Goal: Complete application form

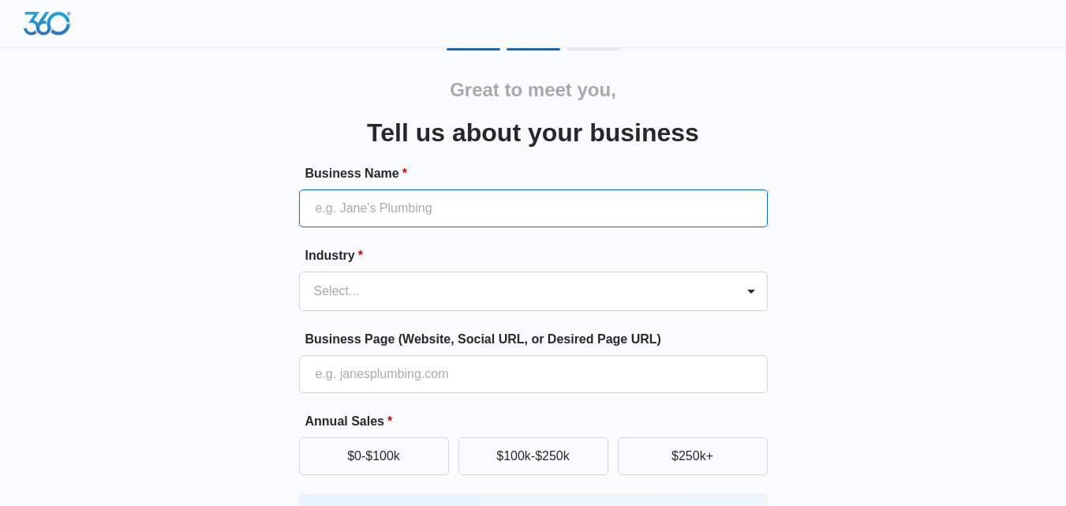
click at [394, 198] on input "Business Name *" at bounding box center [533, 208] width 469 height 38
type input "Jün Cyber"
type input "[PHONE_NUMBER]"
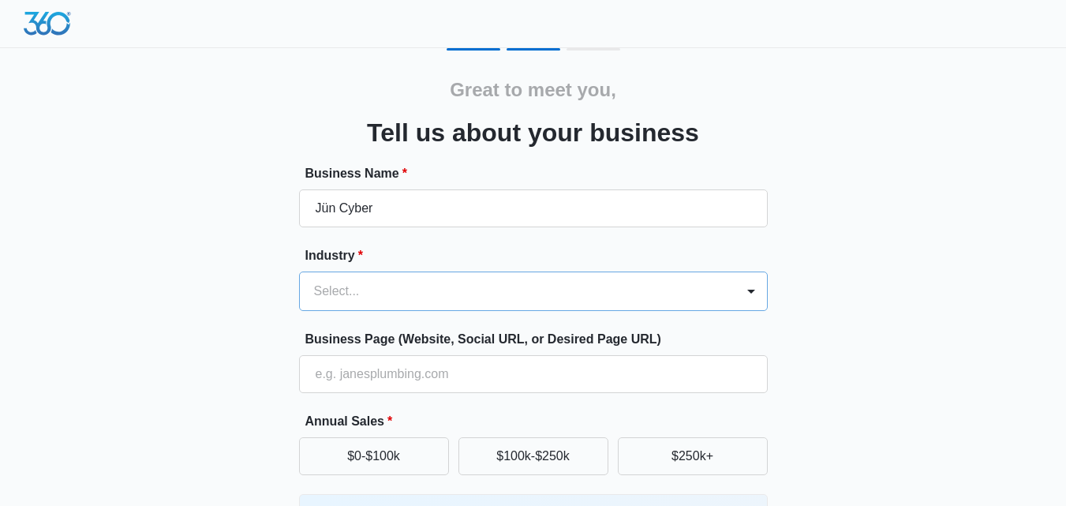
click at [375, 288] on div at bounding box center [514, 291] width 401 height 22
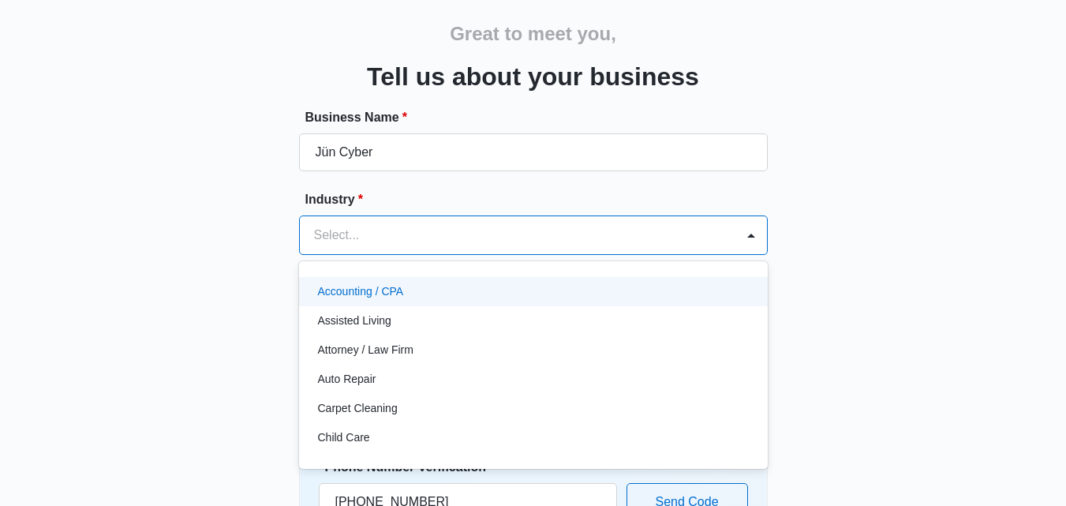
scroll to position [59, 0]
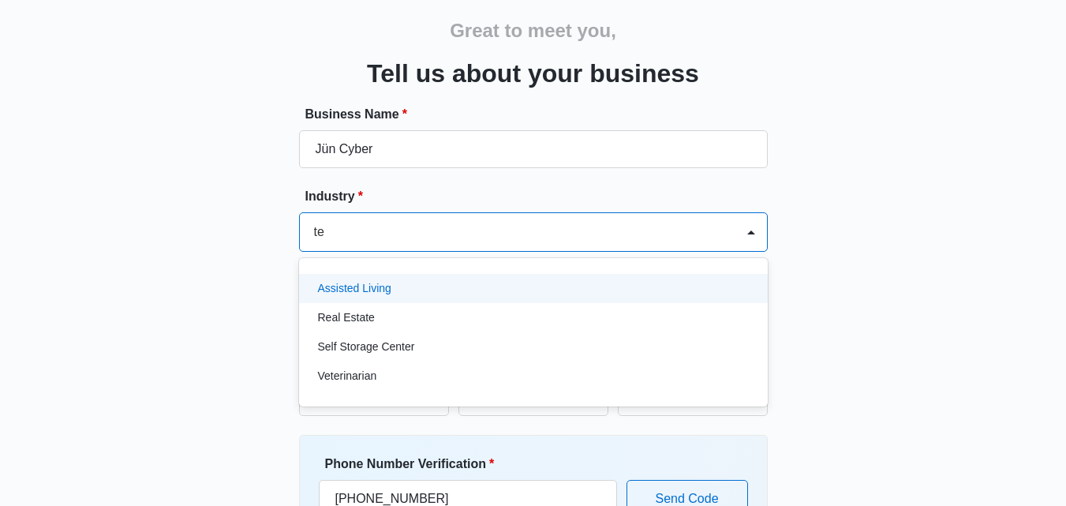
type input "tec"
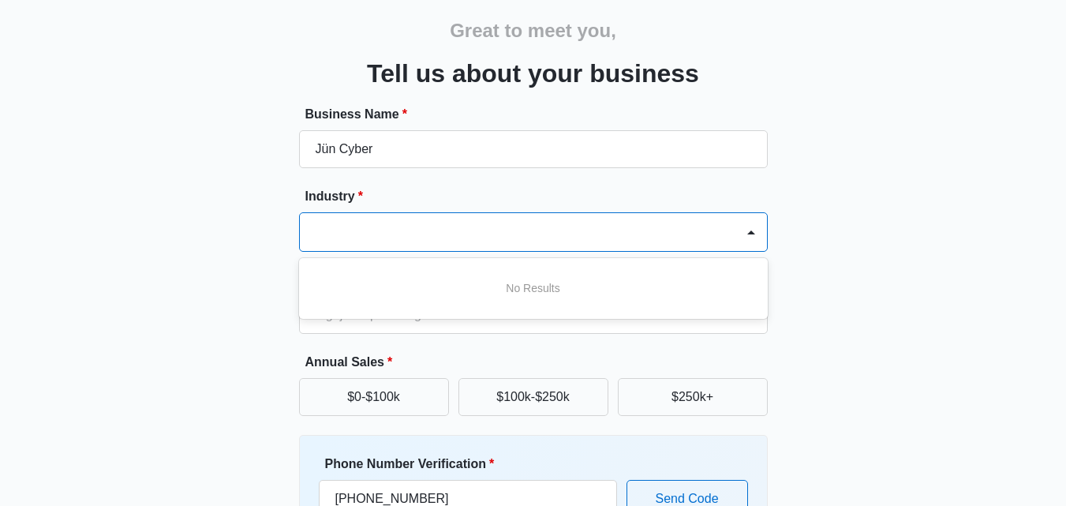
click at [378, 233] on div at bounding box center [514, 232] width 401 height 22
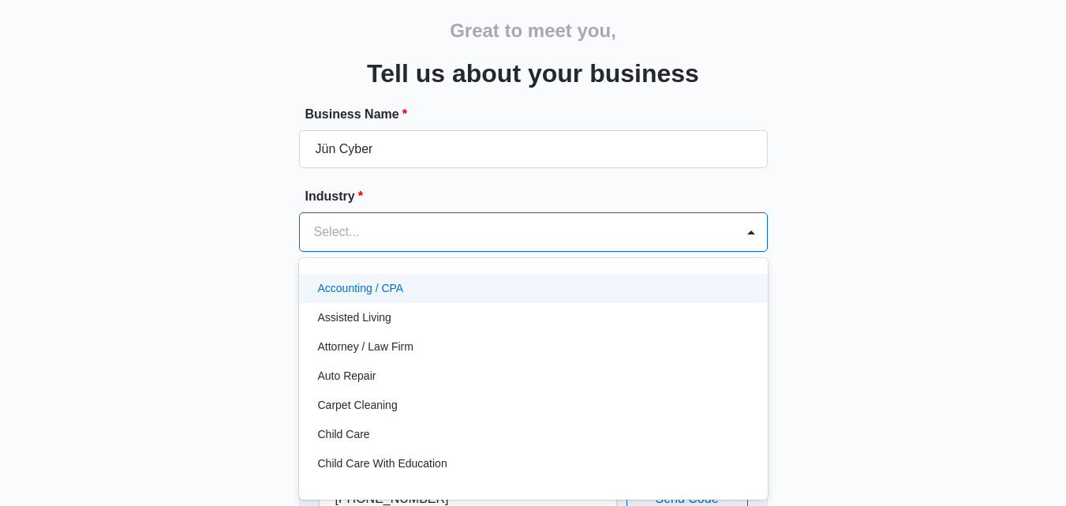
click at [378, 233] on div at bounding box center [514, 232] width 401 height 22
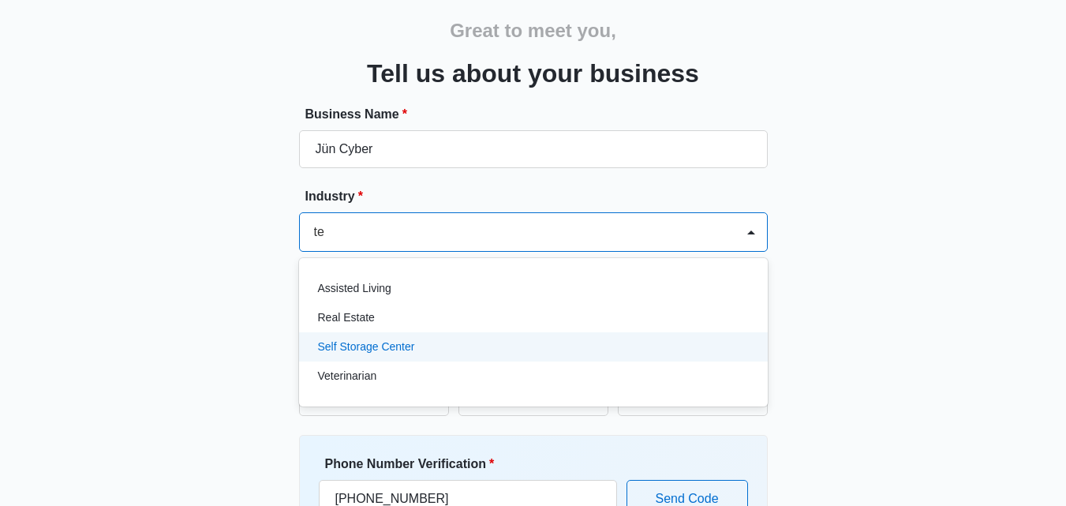
type input "te"
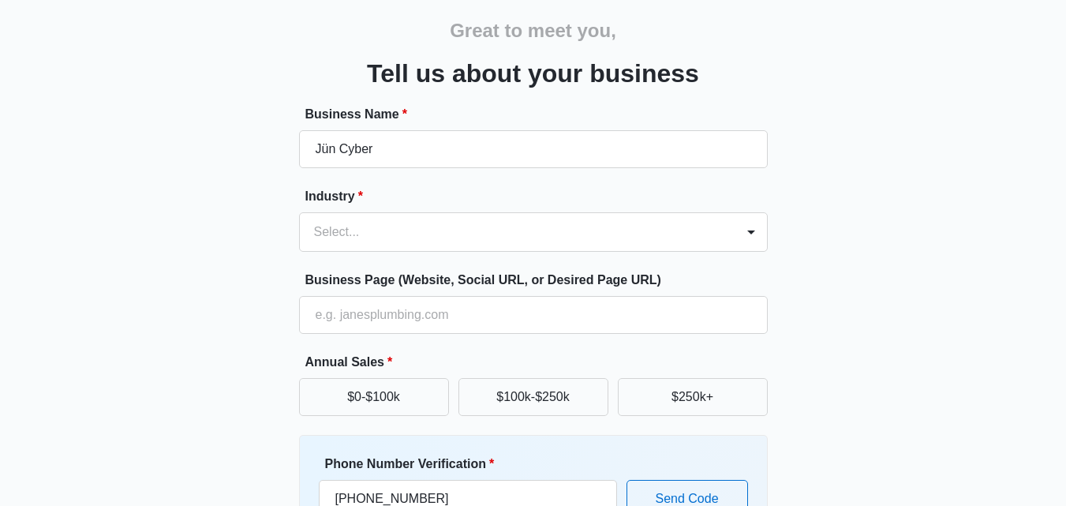
drag, startPoint x: 940, startPoint y: 312, endPoint x: 873, endPoint y: 325, distance: 68.4
click at [925, 318] on div "Great to meet you, Tell us about your business Business Name * Jün Cyber Indust…" at bounding box center [533, 309] width 947 height 640
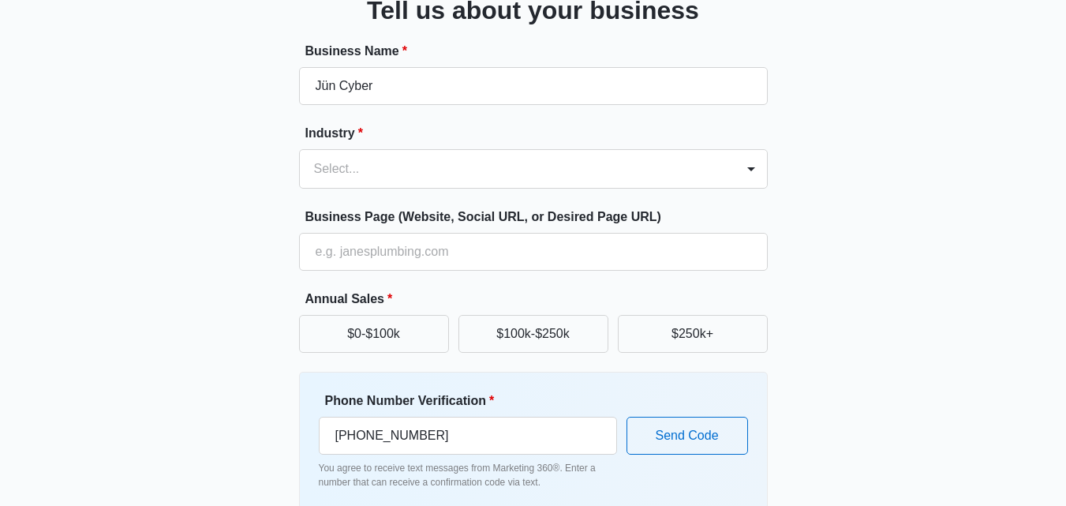
scroll to position [201, 0]
